Goal: Task Accomplishment & Management: Use online tool/utility

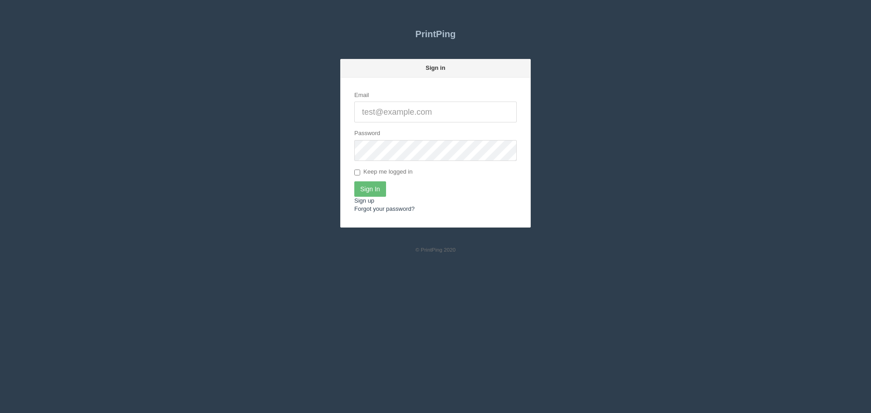
type input "[EMAIL_ADDRESS][DOMAIN_NAME]"
click at [378, 192] on input "Sign In" at bounding box center [370, 189] width 32 height 15
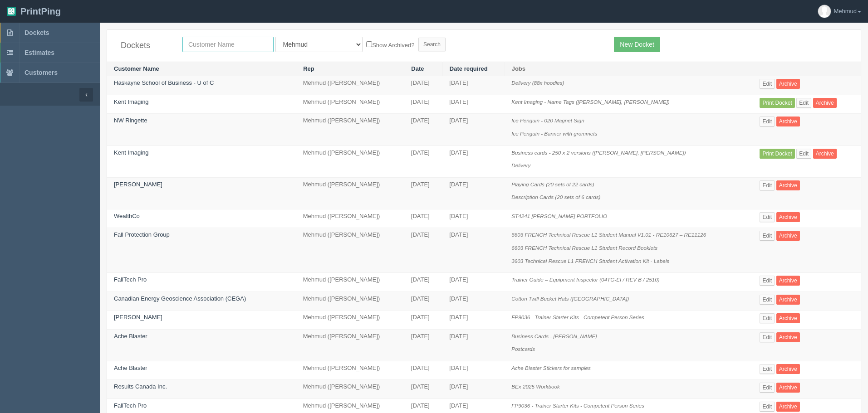
click at [208, 45] on input "text" at bounding box center [227, 44] width 91 height 15
type input "wood"
click at [418, 40] on input "Search" at bounding box center [431, 45] width 27 height 14
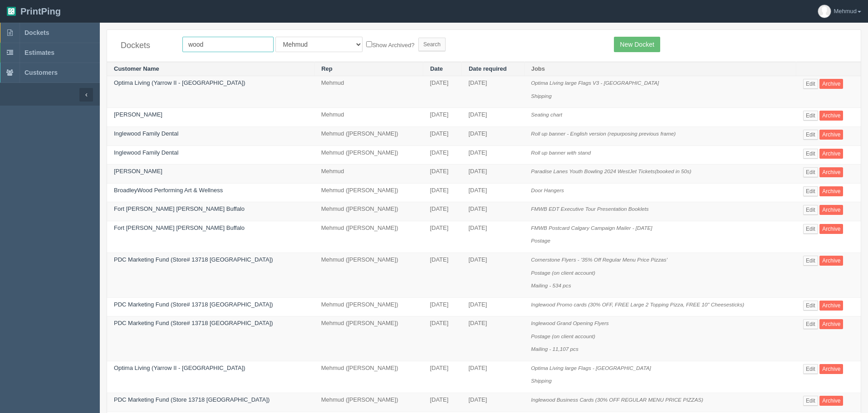
drag, startPoint x: 186, startPoint y: 42, endPoint x: 144, endPoint y: 39, distance: 41.4
click at [144, 39] on div "Dockets wood All Users Ali Ali Test 1 Aly Amy Ankit Arif Brandon Dan France Gre…" at bounding box center [484, 46] width 754 height 32
type input "joe wood"
click at [418, 41] on input "Search" at bounding box center [431, 45] width 27 height 14
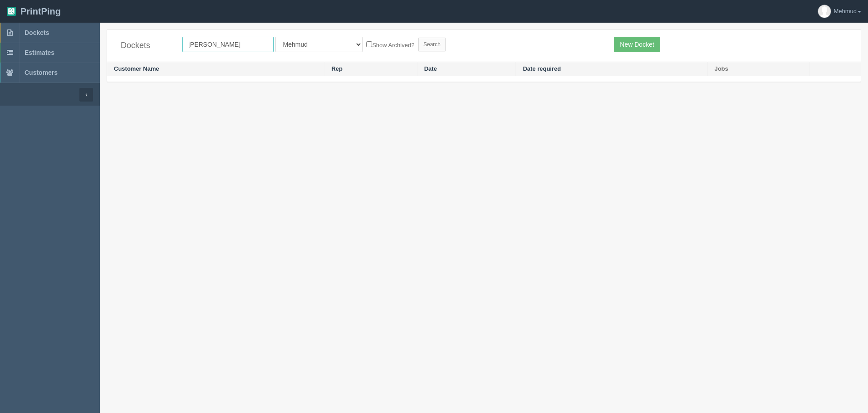
drag, startPoint x: 189, startPoint y: 44, endPoint x: 167, endPoint y: 45, distance: 21.8
click at [167, 45] on div "Dockets joe wood All Users Ali Ali Test 1 Aly Amy Ankit Arif Brandon Dan France…" at bounding box center [484, 46] width 754 height 32
type input "maria wood"
click at [418, 44] on input "Search" at bounding box center [431, 45] width 27 height 14
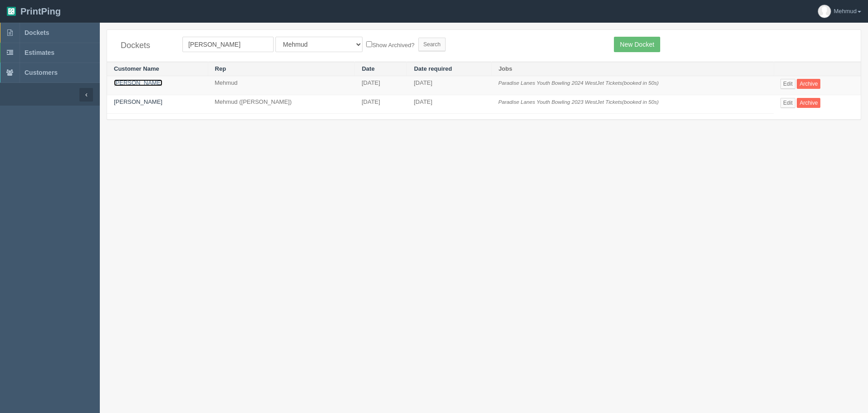
click at [133, 80] on link "[PERSON_NAME]" at bounding box center [138, 82] width 49 height 7
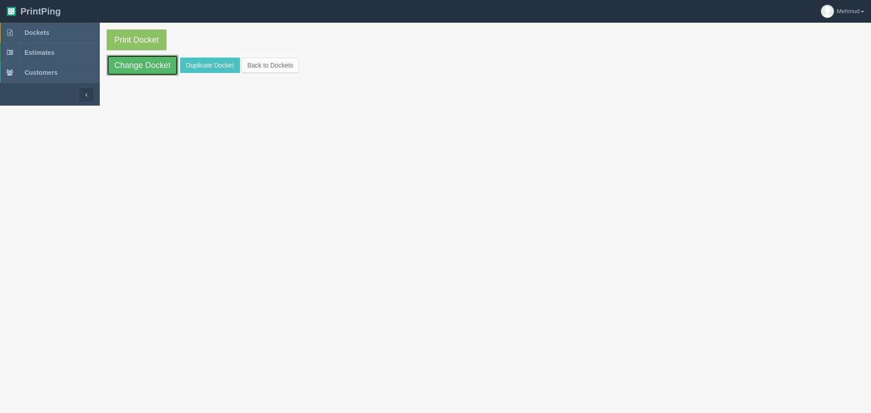
click at [139, 74] on link "Change Docket" at bounding box center [143, 65] width 72 height 21
